Goal: Task Accomplishment & Management: Complete application form

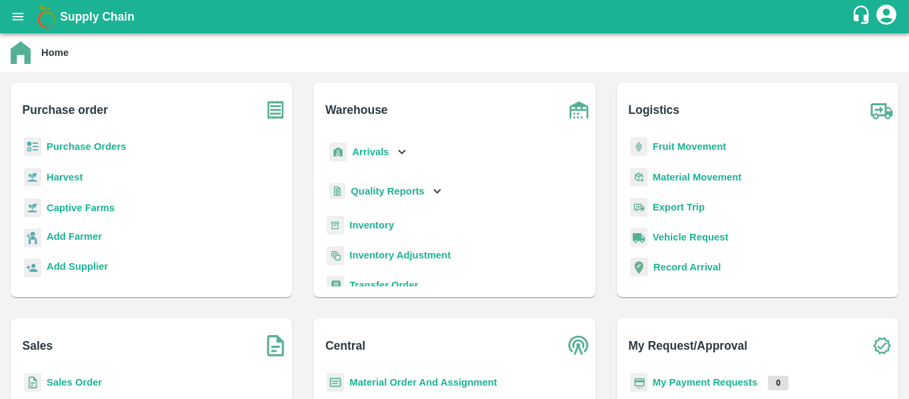
click at [114, 146] on b "Purchase Orders" at bounding box center [87, 146] width 80 height 11
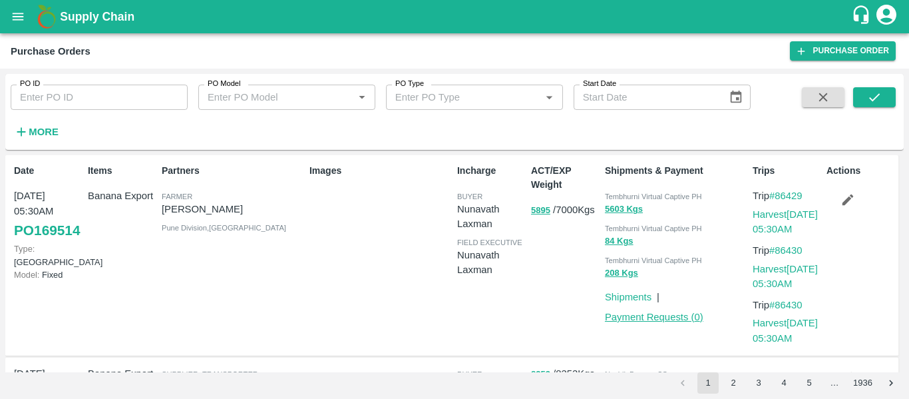
click at [653, 321] on link "Payment Requests ( 0 )" at bounding box center [654, 316] width 98 height 11
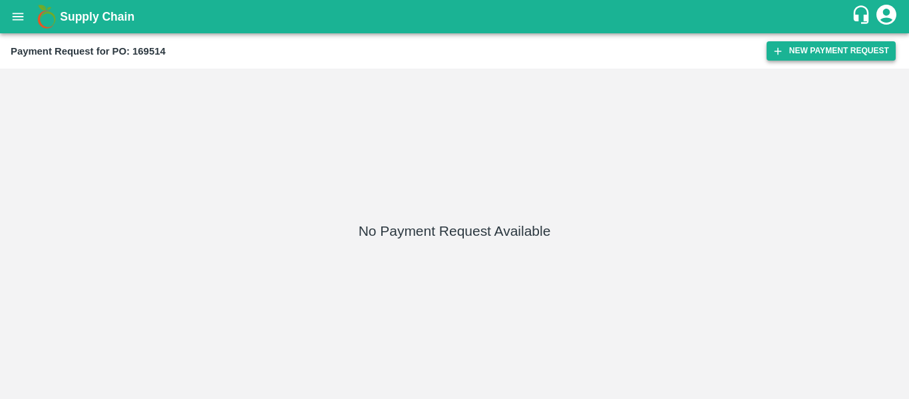
click at [799, 45] on button "New Payment Request" at bounding box center [831, 50] width 129 height 19
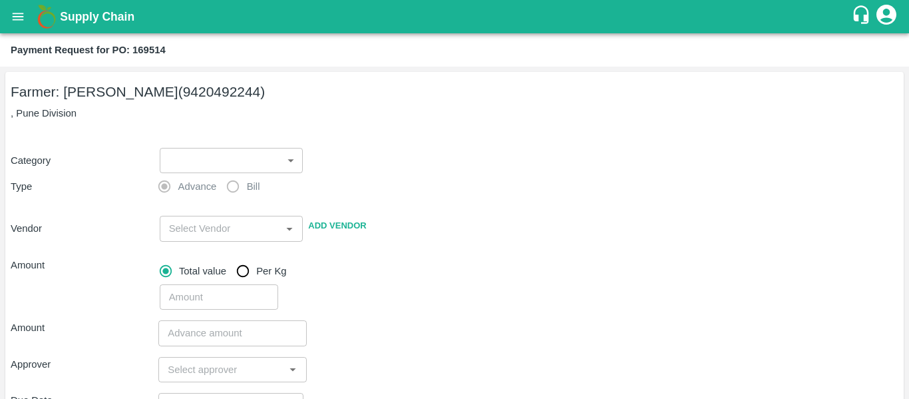
click at [226, 192] on label "Bill" at bounding box center [240, 186] width 40 height 27
click at [224, 164] on body "Supply Chain Payment Request for PO: 169514 Farmer: Sharada Ramesh Shinde (9420…" at bounding box center [454, 199] width 909 height 399
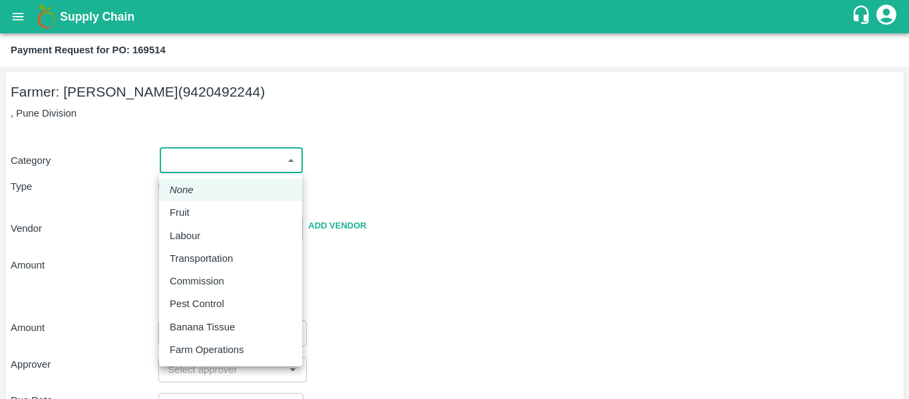
click at [188, 216] on p "Fruit" at bounding box center [180, 212] width 20 height 15
type input "1"
type input "Sharada Ramesh Shinde - 9420492244(Farmer)"
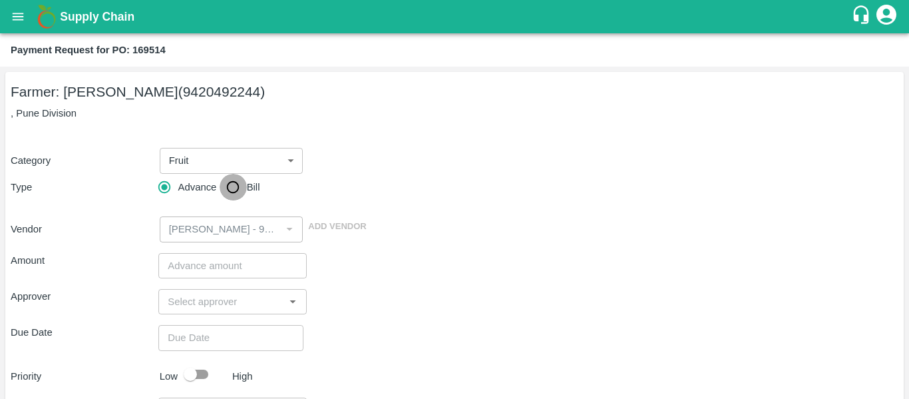
click at [224, 191] on input "Bill" at bounding box center [233, 187] width 27 height 27
radio input "true"
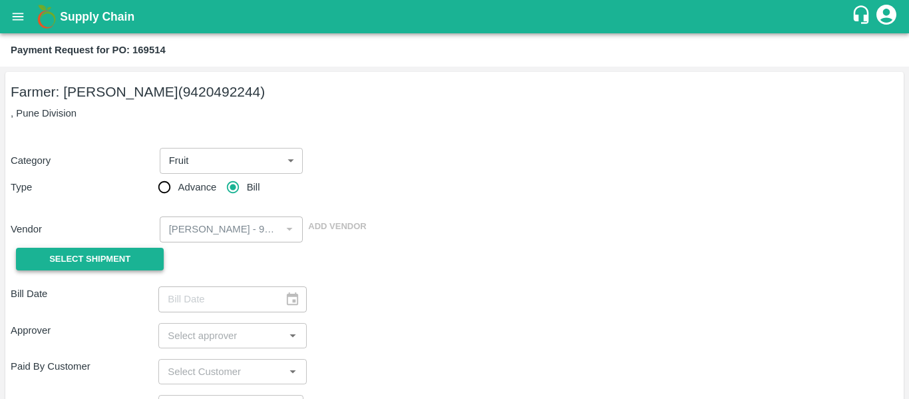
click at [145, 260] on button "Select Shipment" at bounding box center [90, 259] width 148 height 23
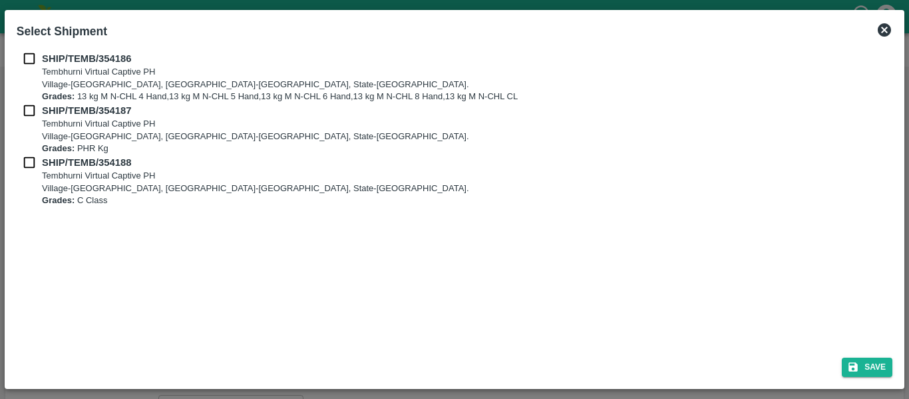
click at [25, 51] on input "checkbox" at bounding box center [29, 58] width 25 height 15
checkbox input "true"
click at [33, 108] on input "checkbox" at bounding box center [29, 110] width 25 height 15
checkbox input "true"
click at [35, 167] on input "checkbox" at bounding box center [29, 162] width 25 height 15
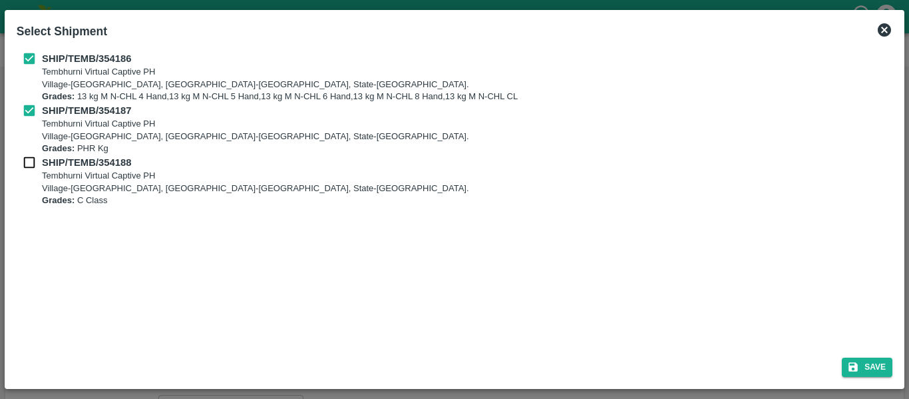
checkbox input "true"
click at [866, 371] on button "Save" at bounding box center [867, 366] width 51 height 19
type input "14/08/2025"
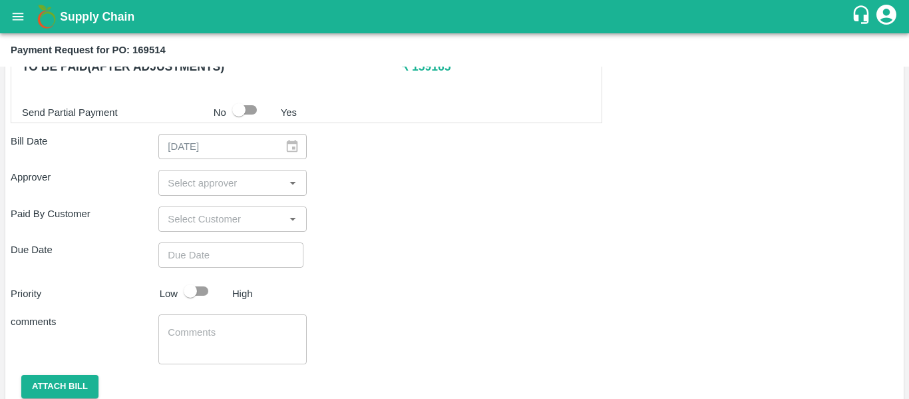
scroll to position [692, 0]
click at [20, 25] on button "open drawer" at bounding box center [18, 16] width 31 height 31
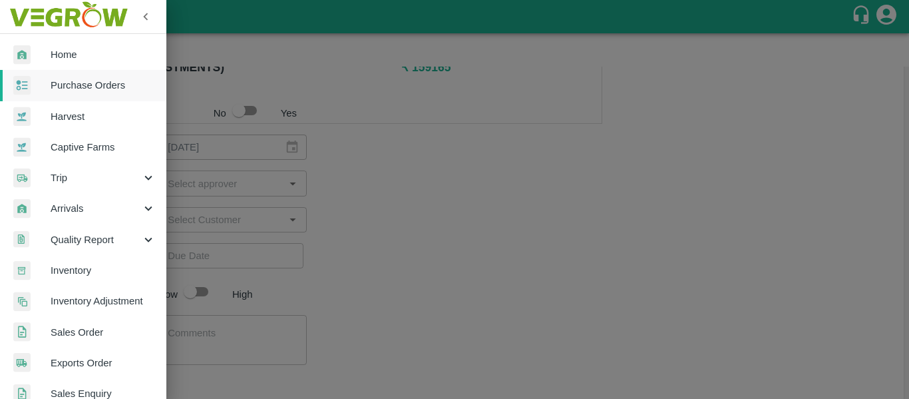
click at [87, 84] on span "Purchase Orders" at bounding box center [103, 85] width 105 height 15
